Goal: Information Seeking & Learning: Check status

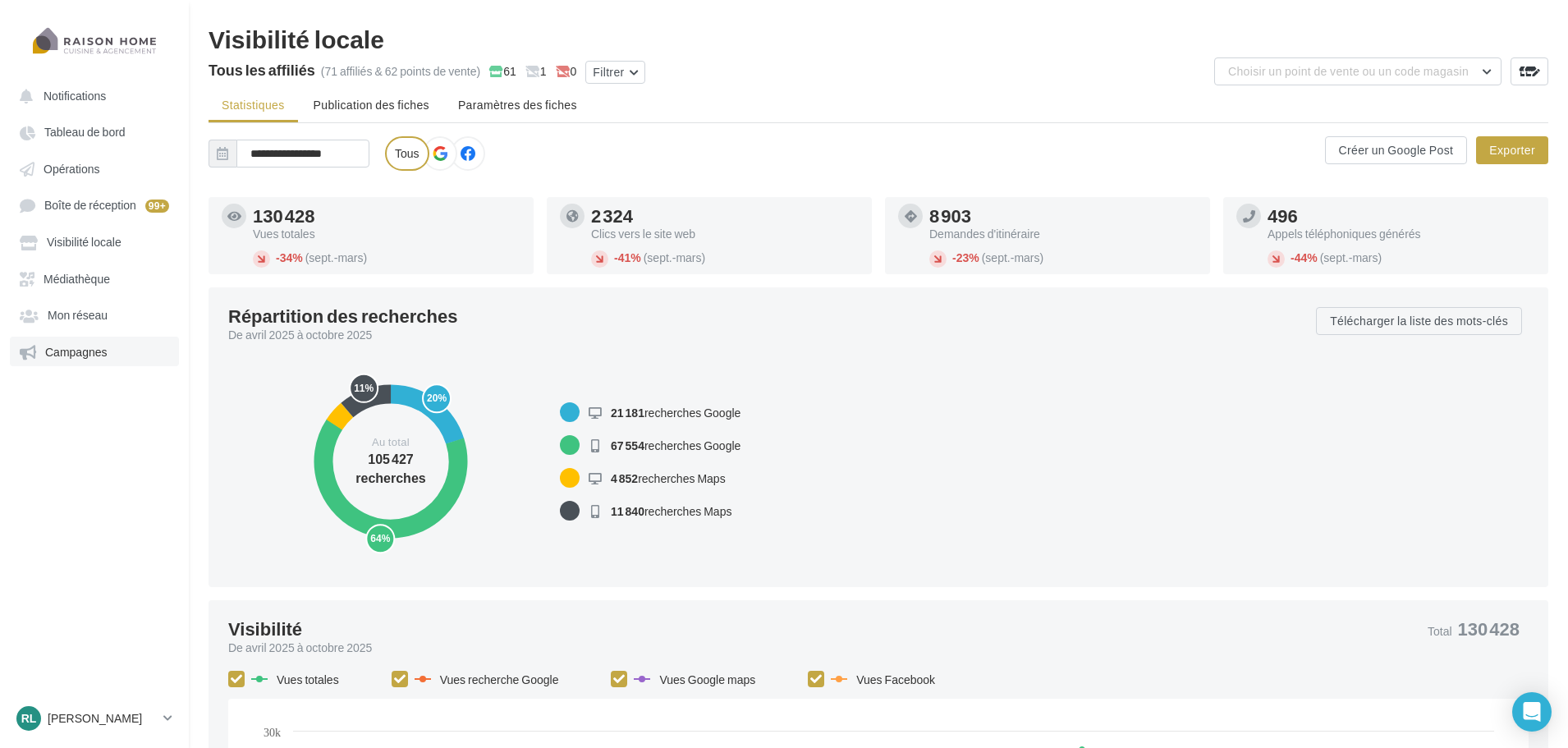
click at [94, 342] on link "Campagnes" at bounding box center [94, 351] width 169 height 29
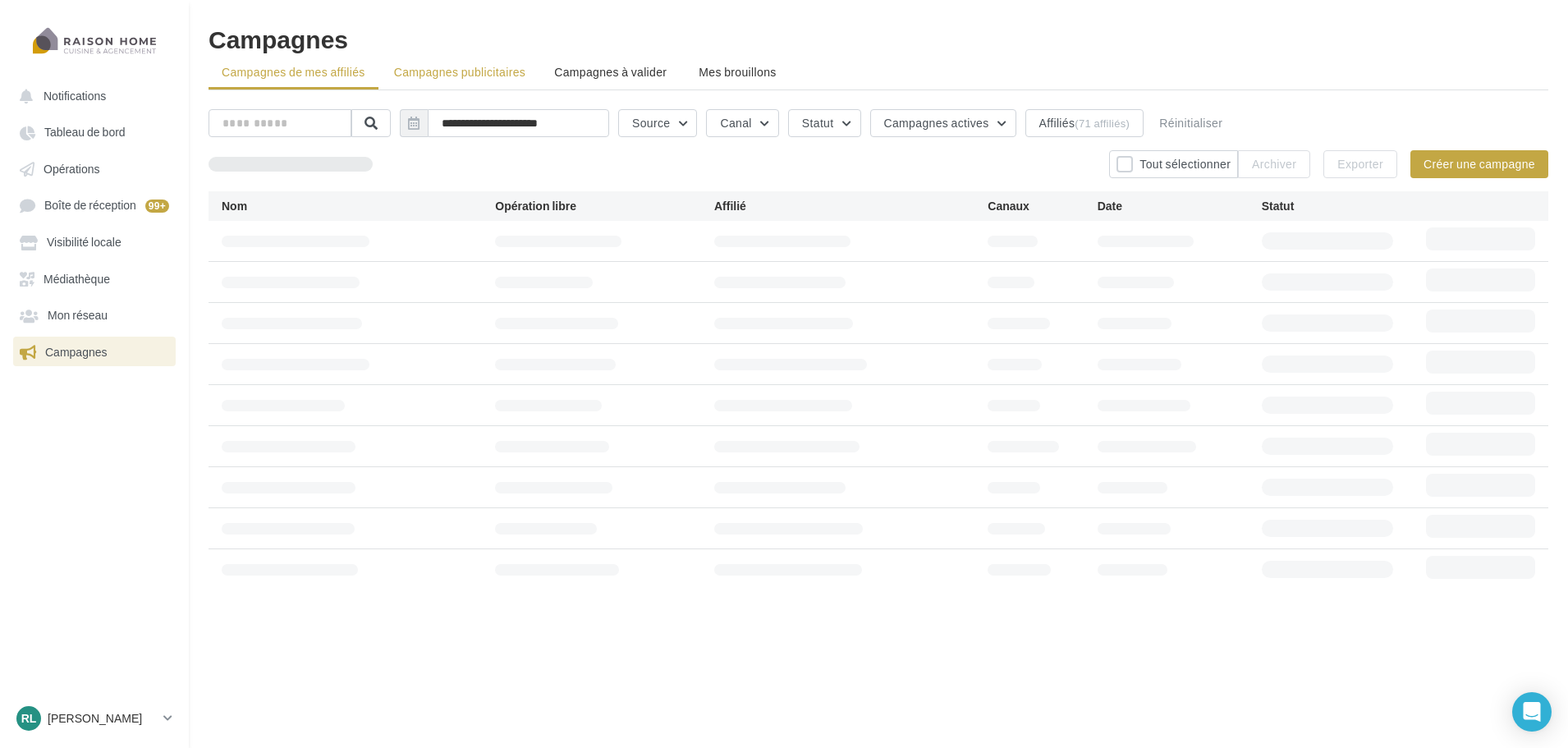
click at [486, 74] on span "Campagnes publicitaires" at bounding box center [459, 72] width 131 height 14
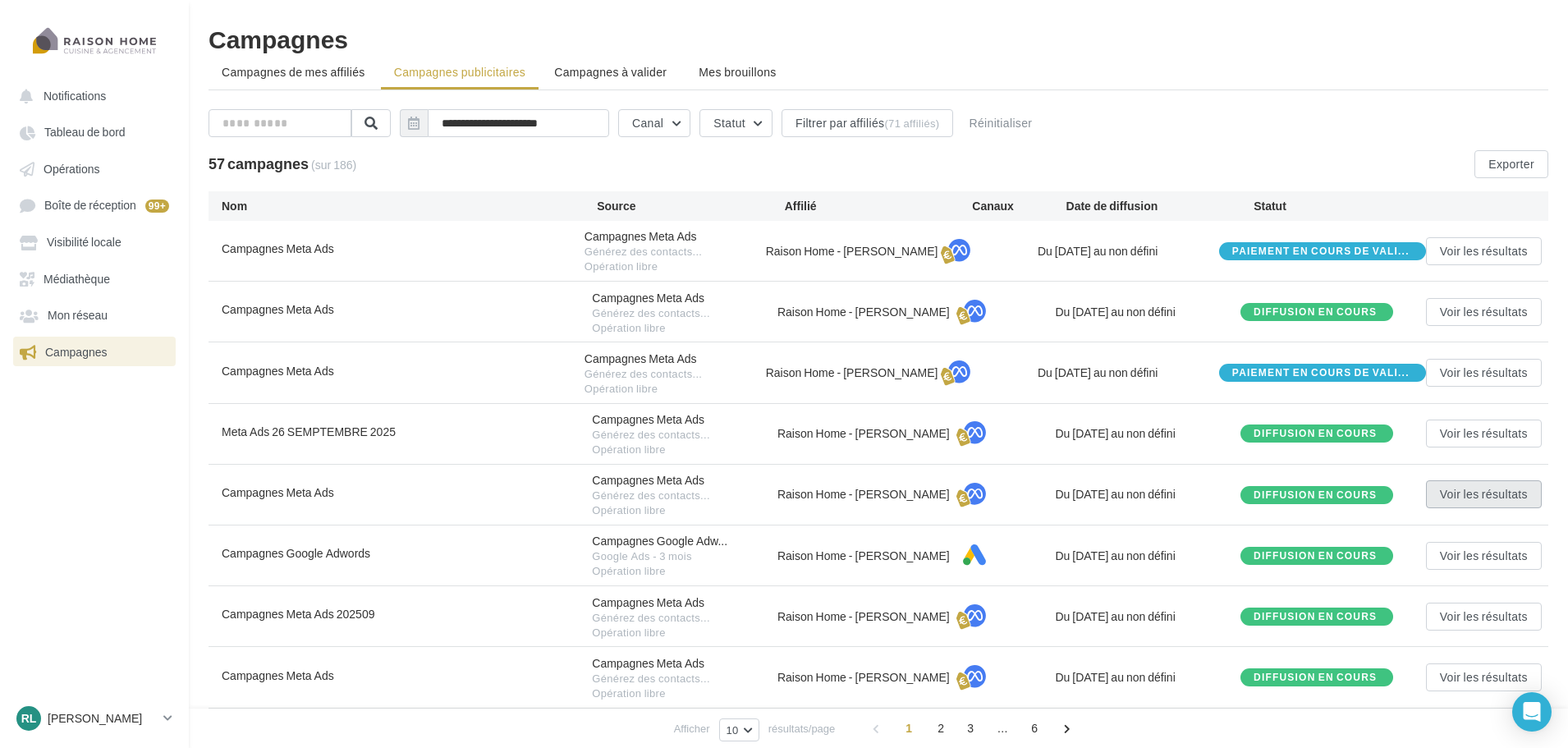
click at [1476, 498] on button "Voir les résultats" at bounding box center [1484, 494] width 116 height 28
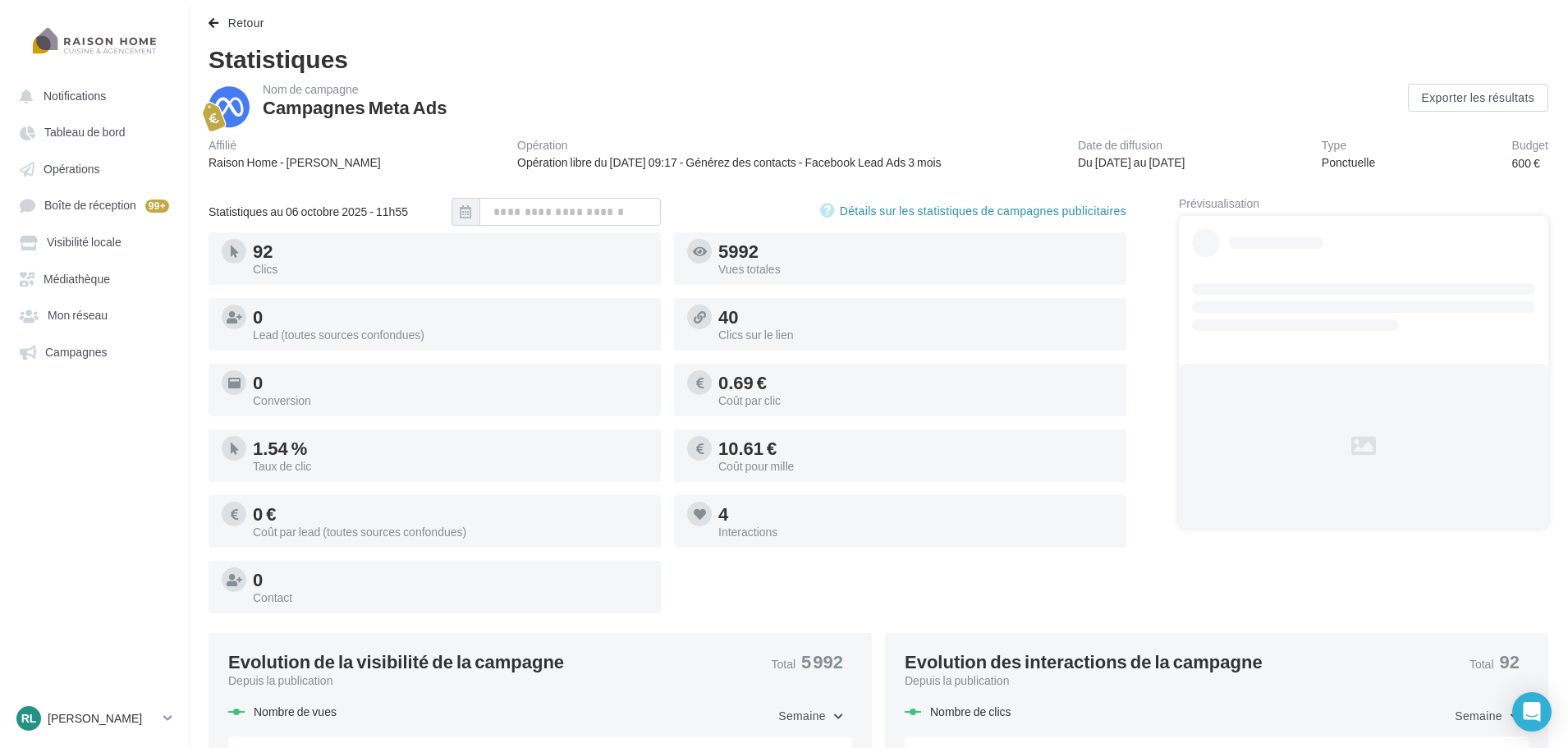
drag, startPoint x: 297, startPoint y: 584, endPoint x: 248, endPoint y: 583, distance: 49.0
click at [251, 583] on div "0 Contact" at bounding box center [435, 587] width 426 height 39
drag, startPoint x: 436, startPoint y: 589, endPoint x: 451, endPoint y: 583, distance: 16.2
click at [436, 589] on div "0 Contact" at bounding box center [450, 587] width 395 height 33
drag, startPoint x: 1166, startPoint y: 160, endPoint x: 1246, endPoint y: 160, distance: 80.0
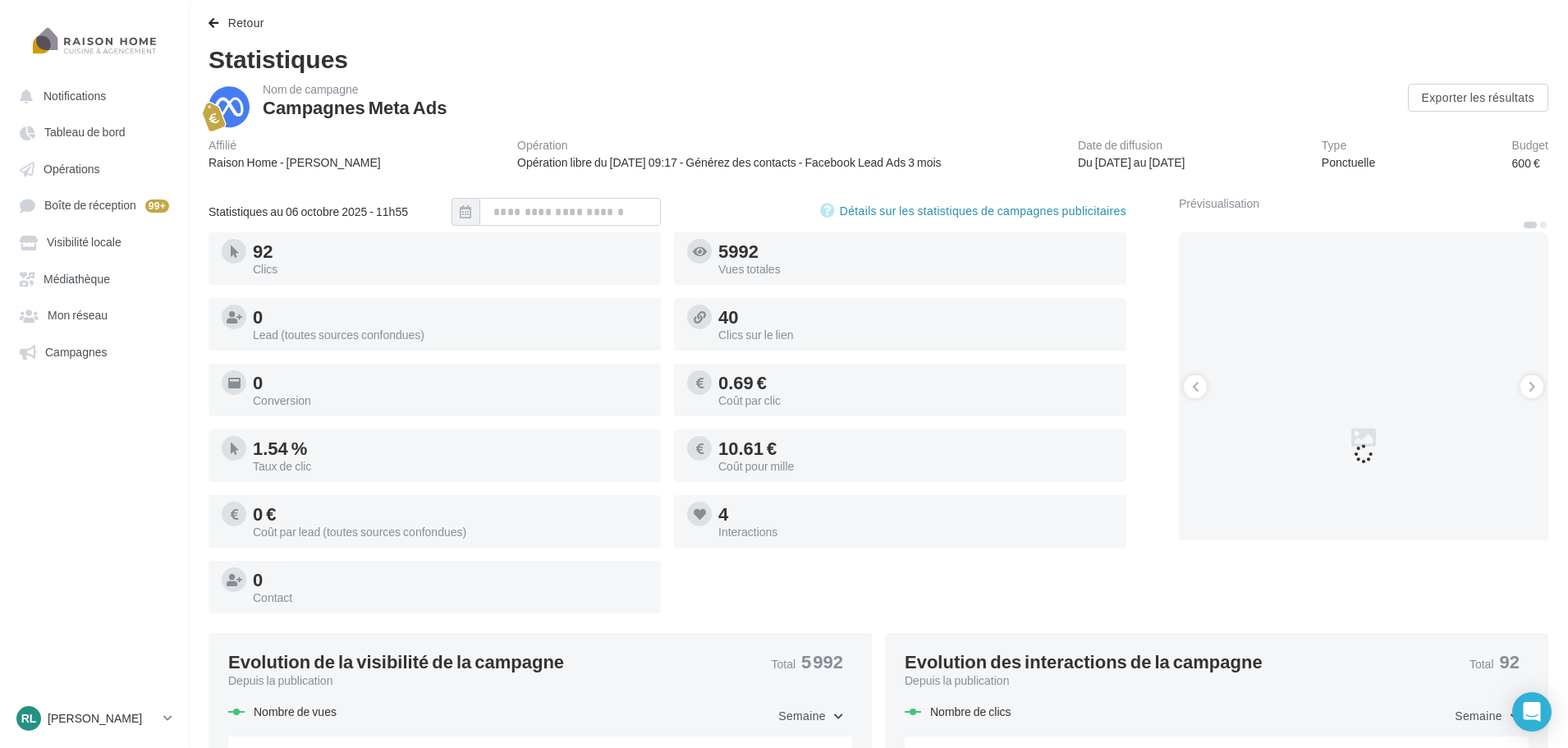
click at [1226, 160] on div "Affilié Raison Home - Pascal LAURENCE Opération Opération libre du 19/03/2024 0…" at bounding box center [878, 155] width 1340 height 32
click at [1246, 160] on div "Affilié Raison Home - Pascal LAURENCE Opération Opération libre du 19/03/2024 0…" at bounding box center [878, 155] width 1340 height 32
click at [1103, 43] on div "Retour Statistiques Nom de campagne Campagnes Meta Ads Exporter les résultats A…" at bounding box center [878, 555] width 1379 height 1084
click at [117, 705] on link "RL Robin LEDUDY robin.leduby@raisonhome.com" at bounding box center [94, 718] width 162 height 31
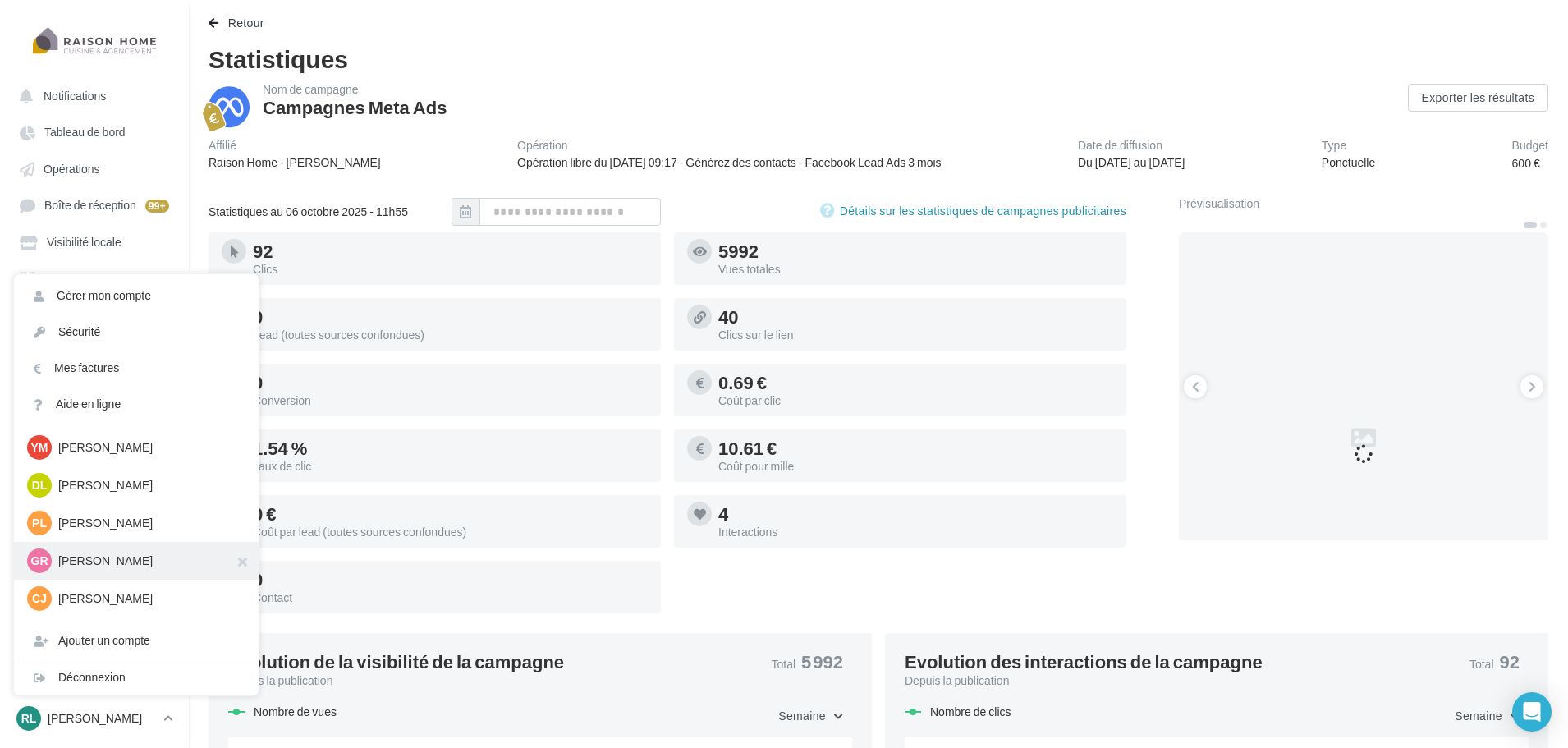
scroll to position [492, 0]
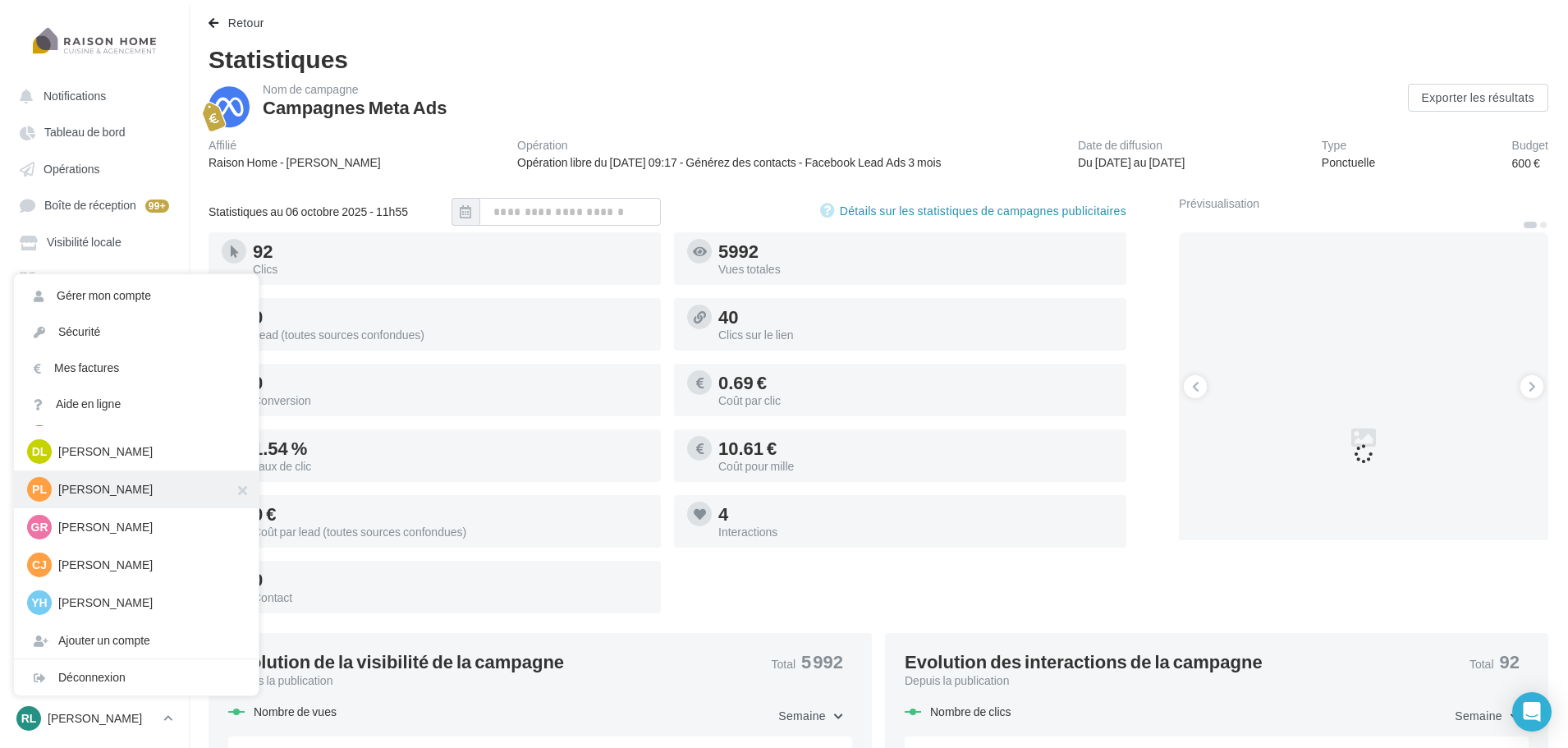
click at [136, 488] on p "Pascal LAURENCE" at bounding box center [149, 490] width 181 height 16
